Goal: Task Accomplishment & Management: Use online tool/utility

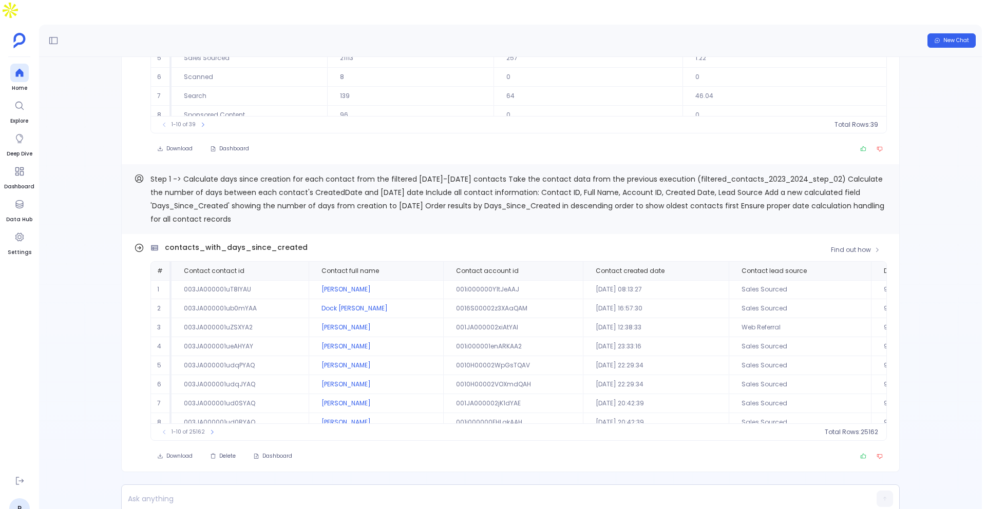
scroll to position [49, 0]
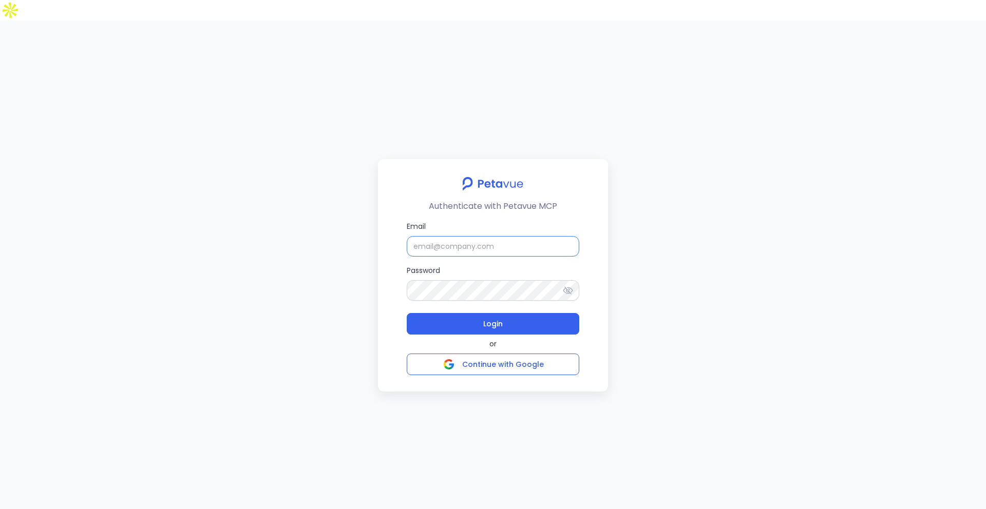
click at [486, 236] on input "Email" at bounding box center [493, 246] width 172 height 21
click at [455, 236] on input "Email" at bounding box center [493, 246] width 172 height 21
paste input "support+turingvuestag@petavue.com"
type input "support+turingvuestag@petavue.com"
click at [510, 313] on button "Login" at bounding box center [493, 324] width 172 height 22
